Goal: Information Seeking & Learning: Find specific page/section

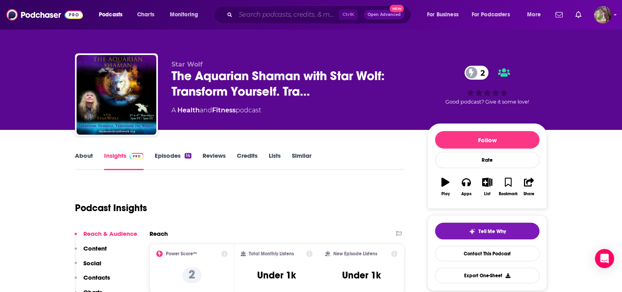
click at [267, 18] on input "Search podcasts, credits, & more..." at bounding box center [287, 14] width 103 height 13
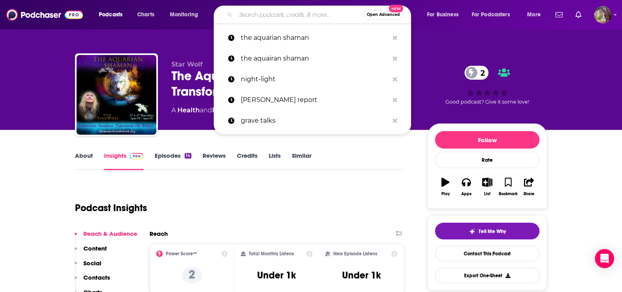
paste input "The Cosmic Salon"
type input "The Cosmic Salon"
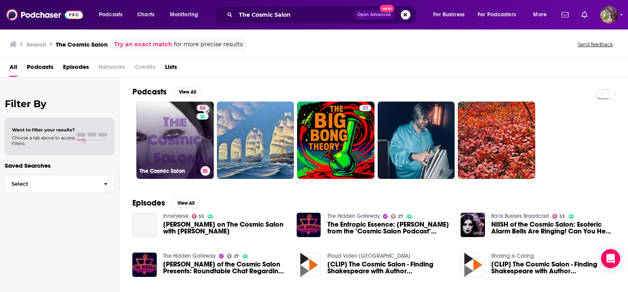
click at [163, 151] on link "54 The Cosmic Salon" at bounding box center [174, 140] width 77 height 77
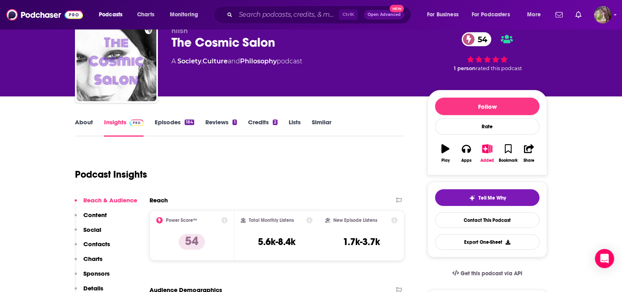
scroll to position [80, 0]
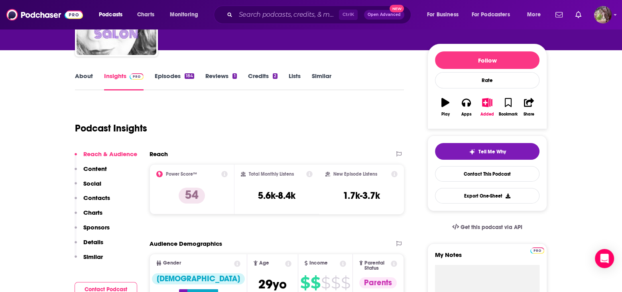
click at [83, 73] on link "About" at bounding box center [84, 81] width 18 height 18
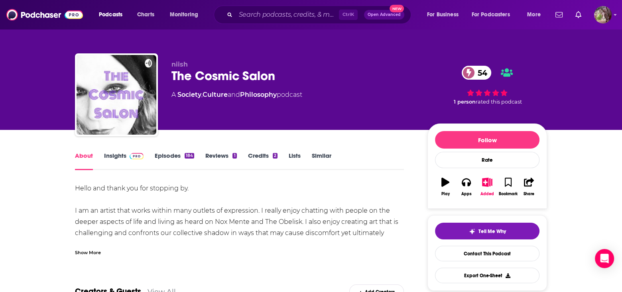
click at [113, 156] on link "Insights" at bounding box center [124, 161] width 40 height 18
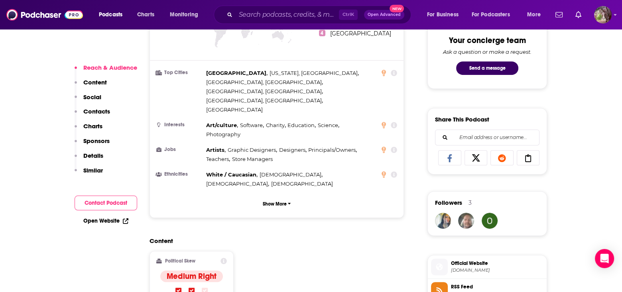
scroll to position [439, 0]
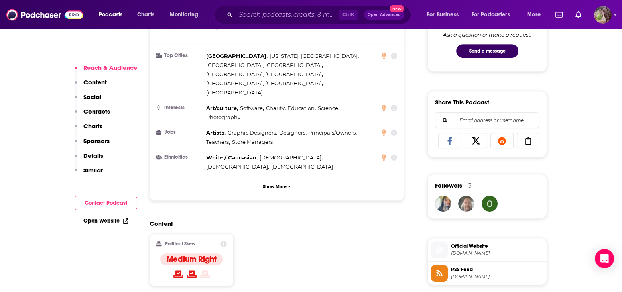
click at [477, 246] on span "Official Website" at bounding box center [497, 246] width 93 height 7
click at [245, 14] on input "Search podcasts, credits, & more..." at bounding box center [287, 14] width 103 height 13
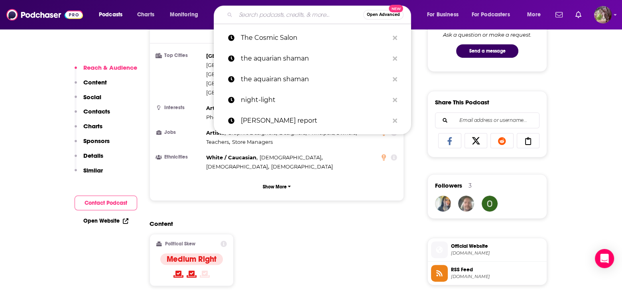
paste input "The Radio Medium [PERSON_NAME] Show"
type input "The Radio Medium [PERSON_NAME] Show"
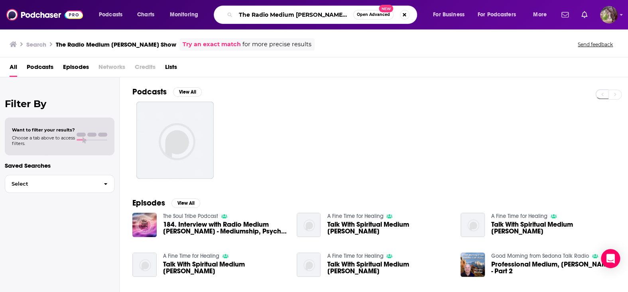
drag, startPoint x: 344, startPoint y: 14, endPoint x: 295, endPoint y: 17, distance: 49.2
click at [295, 17] on input "The Radio Medium [PERSON_NAME] Show" at bounding box center [295, 14] width 118 height 13
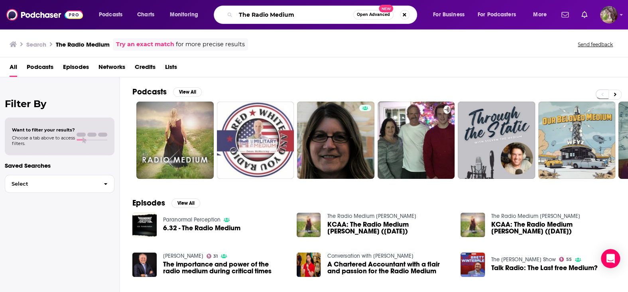
drag, startPoint x: 300, startPoint y: 16, endPoint x: 230, endPoint y: 16, distance: 70.6
click at [230, 16] on div "The Radio Medium Open Advanced New" at bounding box center [316, 15] width 204 height 18
paste input "[PERSON_NAME] Show"
type input "[PERSON_NAME] Show"
